Goal: Information Seeking & Learning: Learn about a topic

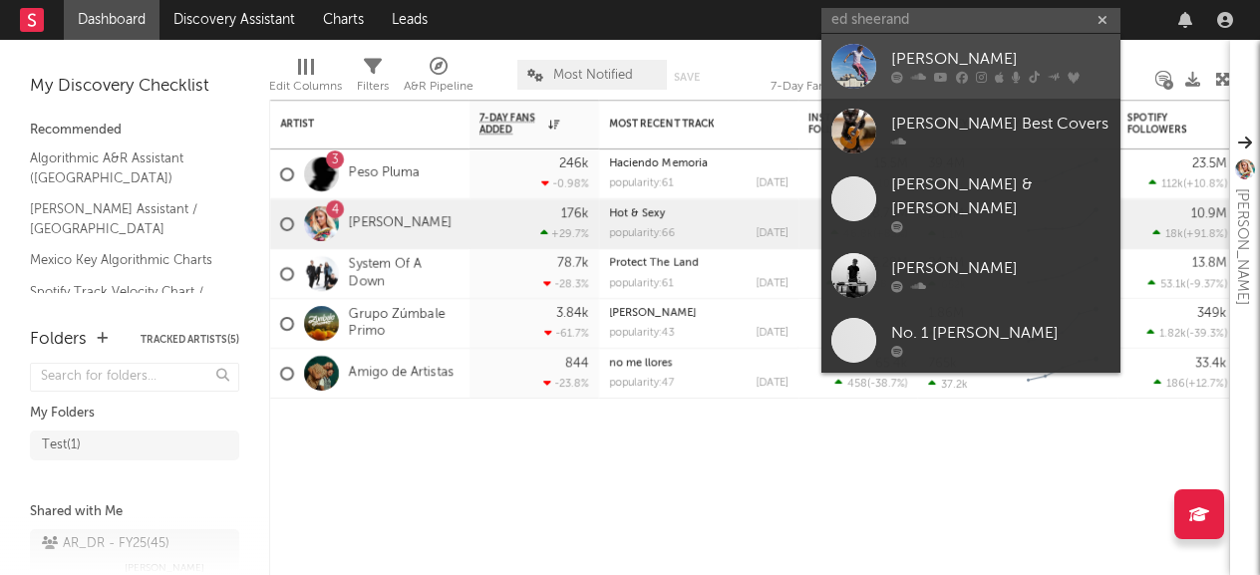
type input "ed sheerand"
click at [931, 60] on div "[PERSON_NAME]" at bounding box center [1000, 60] width 219 height 24
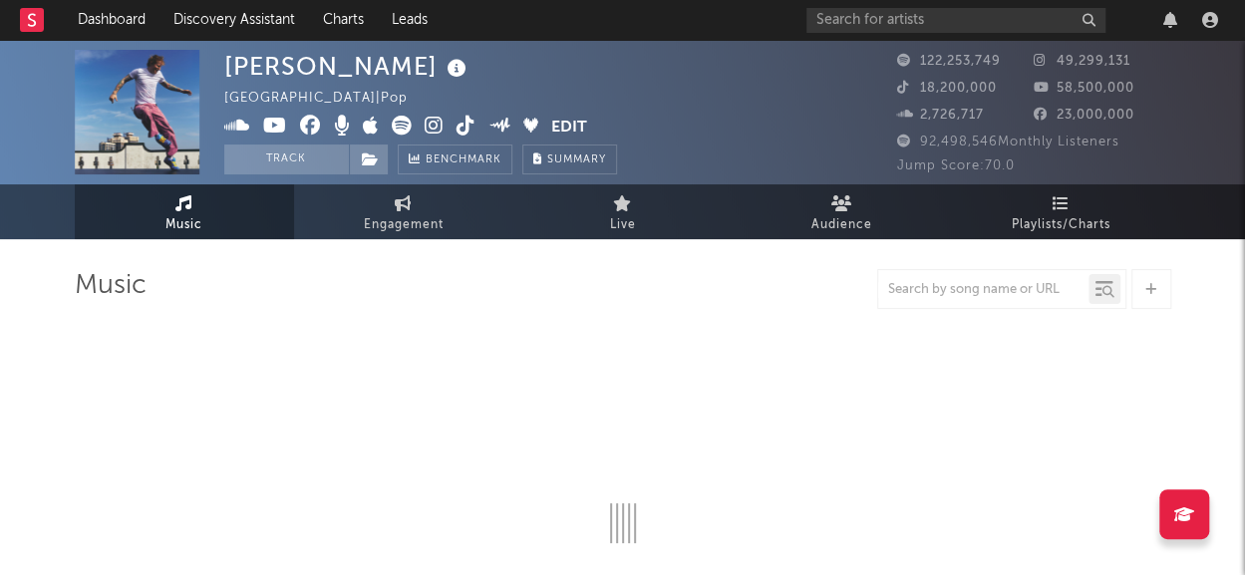
select select "6m"
